Goal: Complete application form: Complete application form

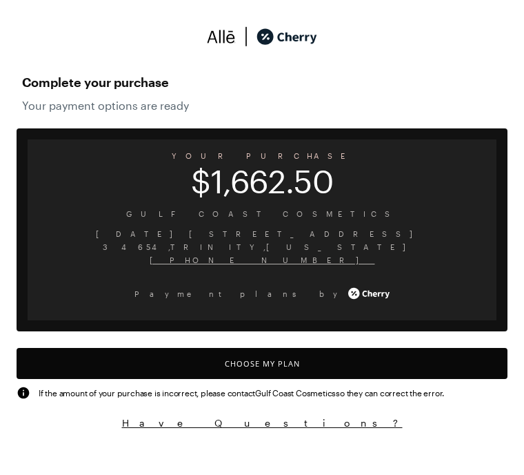
scroll to position [1141, 0]
click at [320, 351] on button "Choose My Plan" at bounding box center [262, 363] width 491 height 31
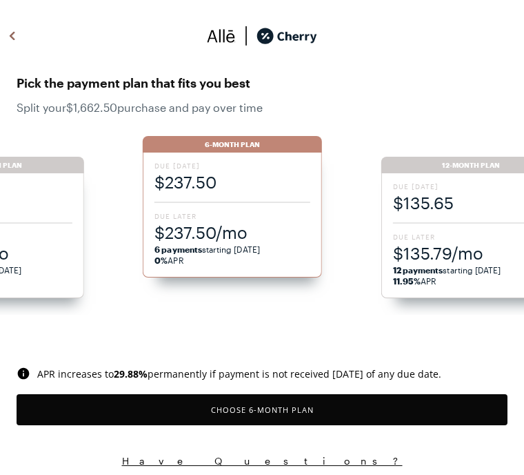
click at [237, 215] on span "Due Later" at bounding box center [233, 217] width 156 height 10
click at [273, 409] on button "Choose 6 -Month Plan" at bounding box center [262, 410] width 491 height 31
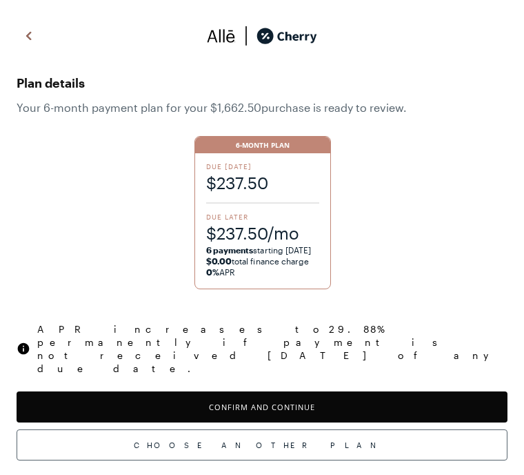
click at [306, 392] on button "Confirm and Continue" at bounding box center [262, 407] width 491 height 31
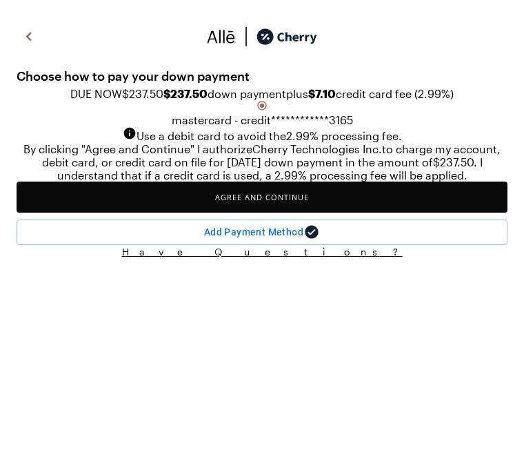
scroll to position [41, 0]
click at [449, 101] on div "DUE NOW $237.50 $237.50 down payment plus $7.10 credit card fee ( 2.99 %)" at bounding box center [262, 94] width 491 height 13
click at [286, 242] on div "Add Payment Method" at bounding box center [253, 232] width 99 height 17
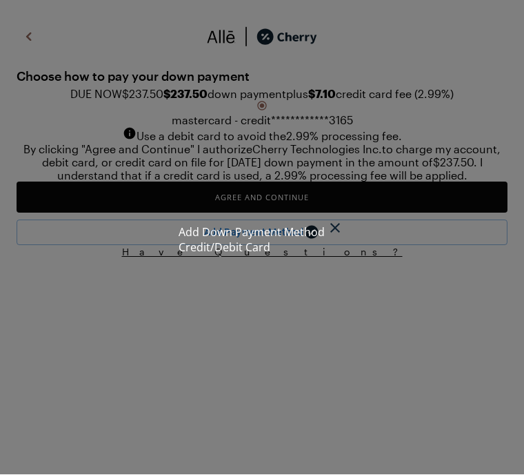
click at [346, 220] on img at bounding box center [335, 228] width 21 height 17
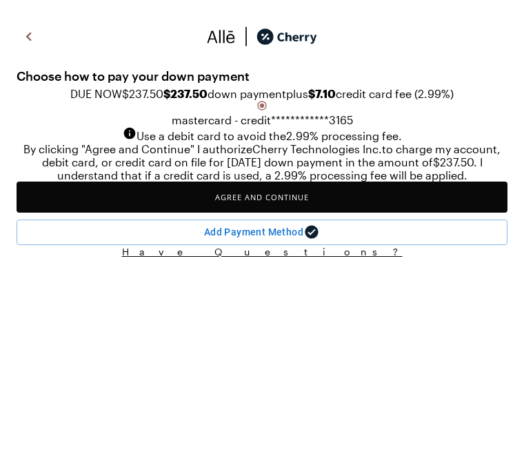
click at [319, 213] on button "Agree and Continue" at bounding box center [262, 197] width 491 height 31
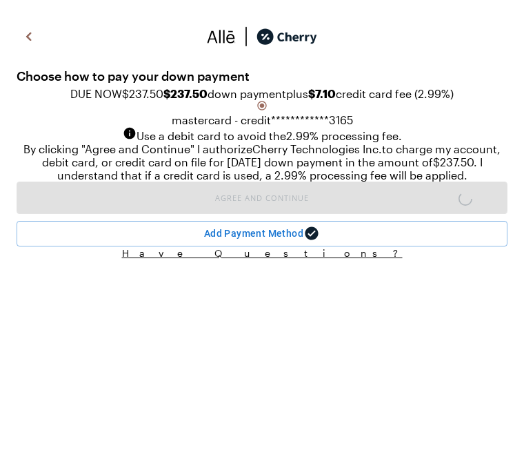
scroll to position [41, 0]
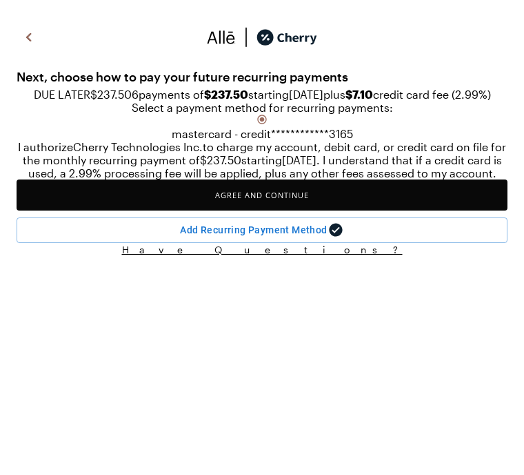
click at [330, 210] on button "Agree and Continue" at bounding box center [262, 194] width 491 height 31
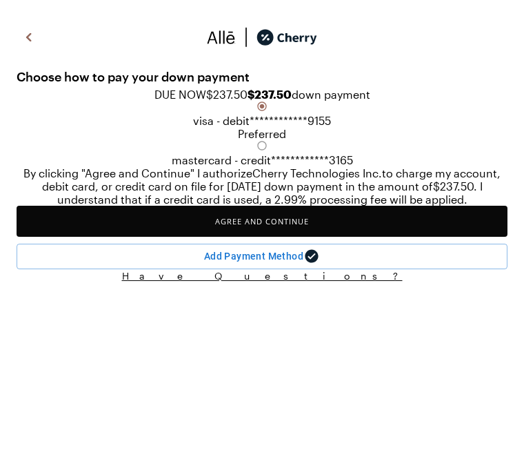
scroll to position [1, 0]
click at [469, 140] on div "Preferred" at bounding box center [262, 133] width 491 height 13
click at [321, 237] on button "Agree and Continue" at bounding box center [262, 221] width 491 height 31
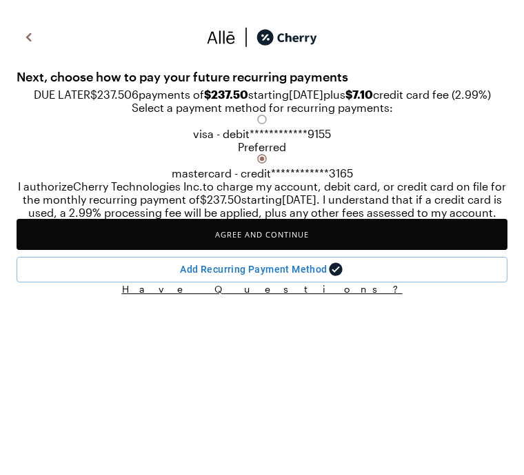
click at [47, 311] on input "A" at bounding box center [262, 237] width 524 height 475
radio input "true"
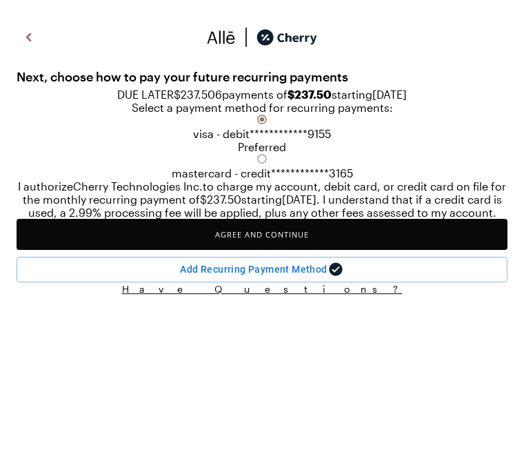
click at [326, 250] on button "Agree and Continue" at bounding box center [262, 234] width 491 height 31
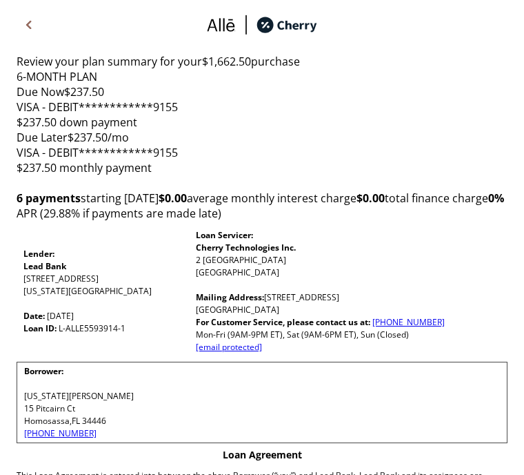
scroll to position [90, 0]
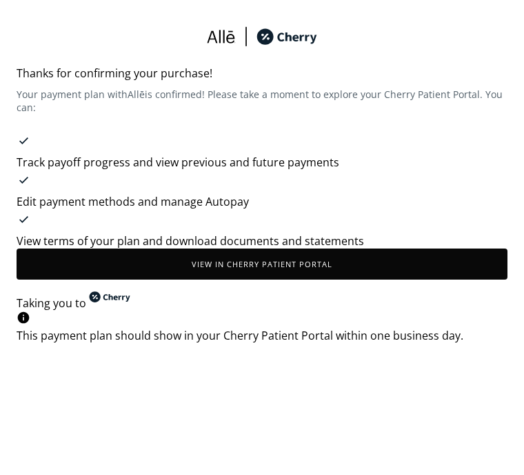
scroll to position [111, 50]
click at [328, 273] on button "View in Cherry patient portal" at bounding box center [262, 263] width 491 height 31
